Goal: Information Seeking & Learning: Learn about a topic

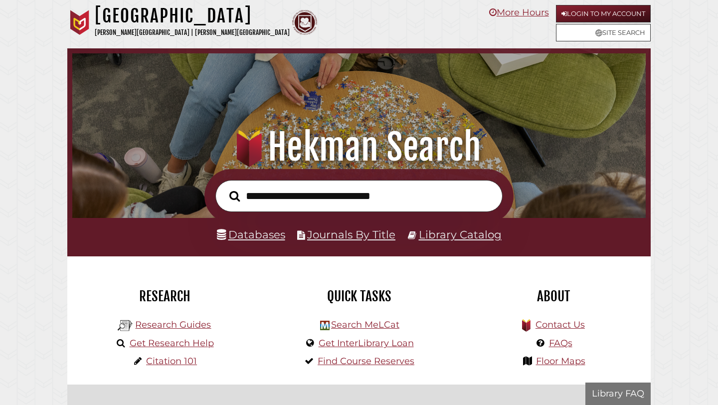
scroll to position [190, 569]
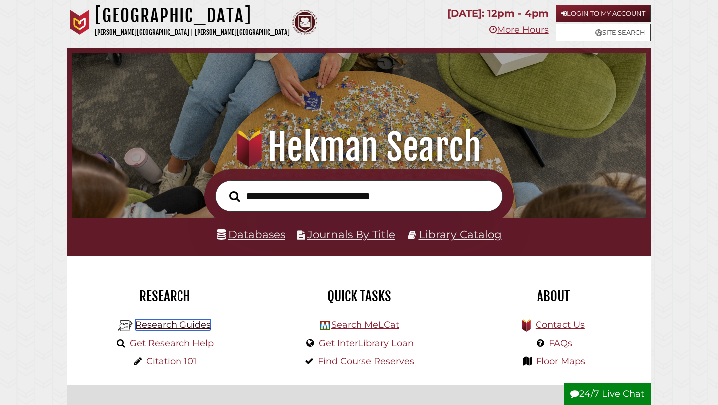
click at [204, 329] on link "Research Guides" at bounding box center [173, 324] width 76 height 11
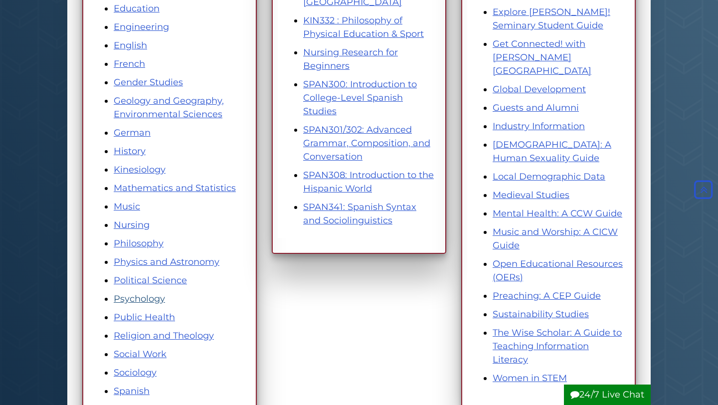
scroll to position [417, 0]
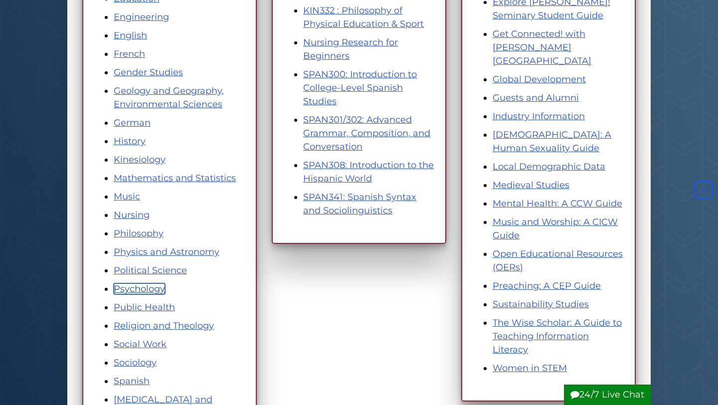
click at [136, 287] on link "Psychology" at bounding box center [139, 288] width 51 height 11
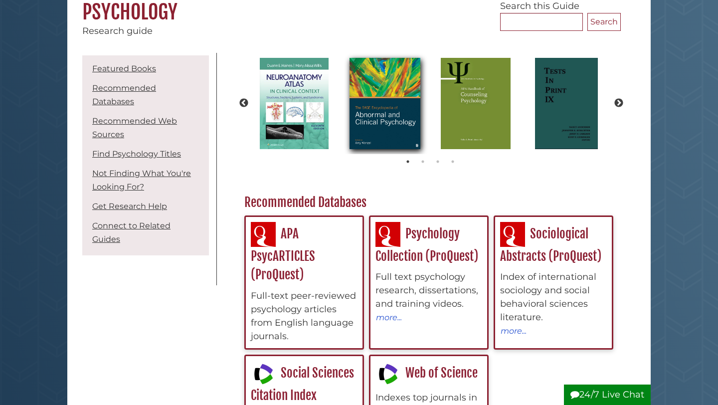
scroll to position [121, 0]
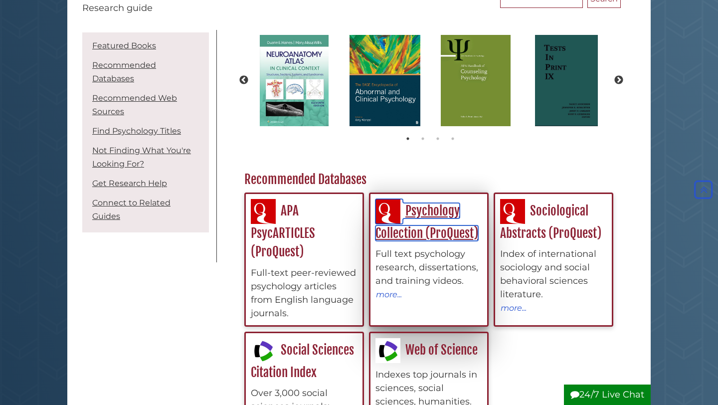
click at [446, 227] on link "Psychology Collection (ProQuest)" at bounding box center [427, 222] width 103 height 38
